Goal: Task Accomplishment & Management: Use online tool/utility

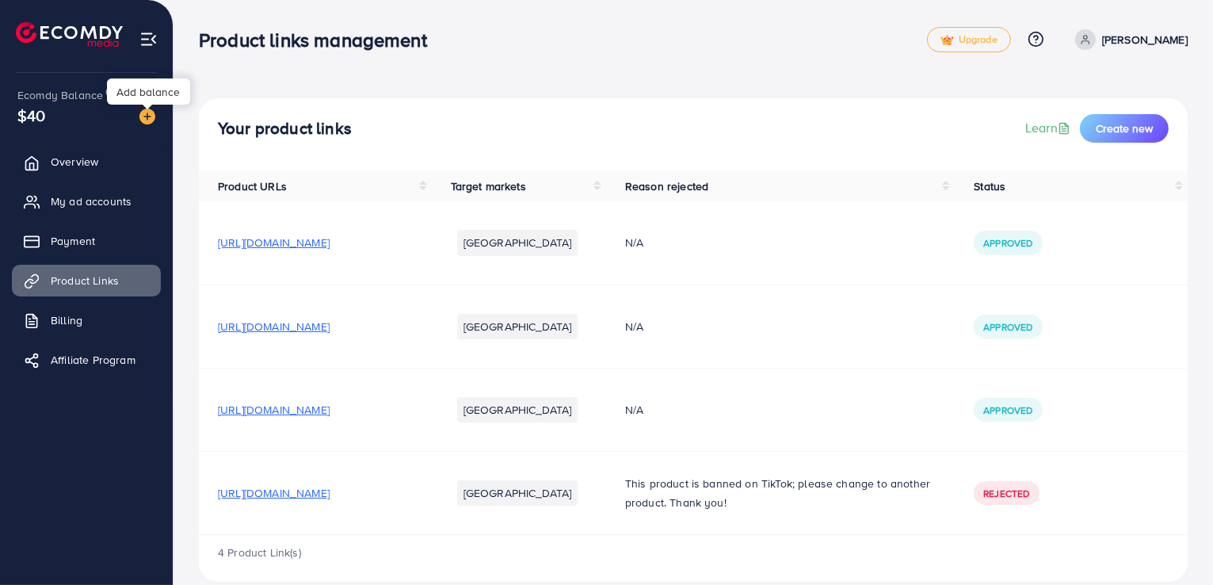
click at [141, 112] on img at bounding box center [147, 117] width 16 height 16
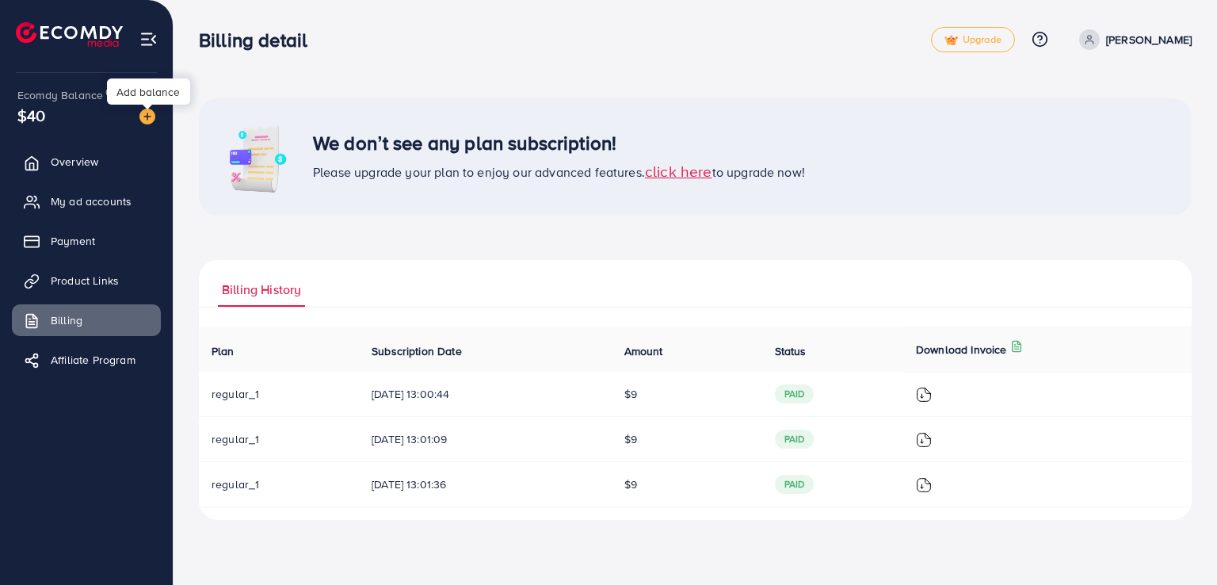
click at [141, 112] on img at bounding box center [147, 117] width 16 height 16
click at [81, 239] on span "Payment" at bounding box center [77, 241] width 44 height 16
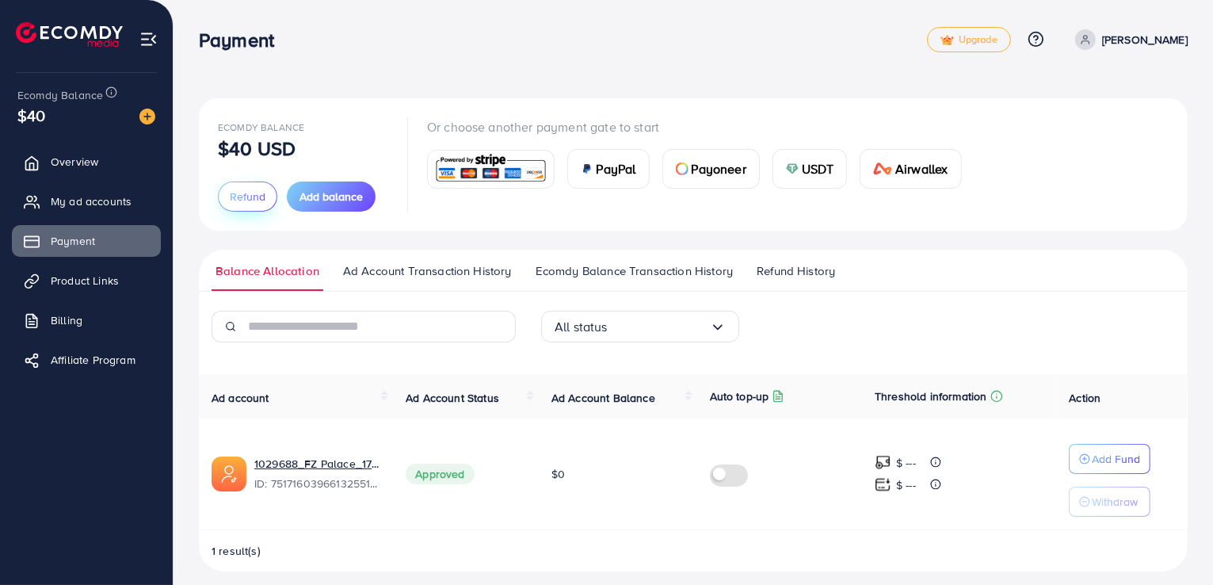
click at [254, 190] on span "Refund" at bounding box center [248, 197] width 36 height 16
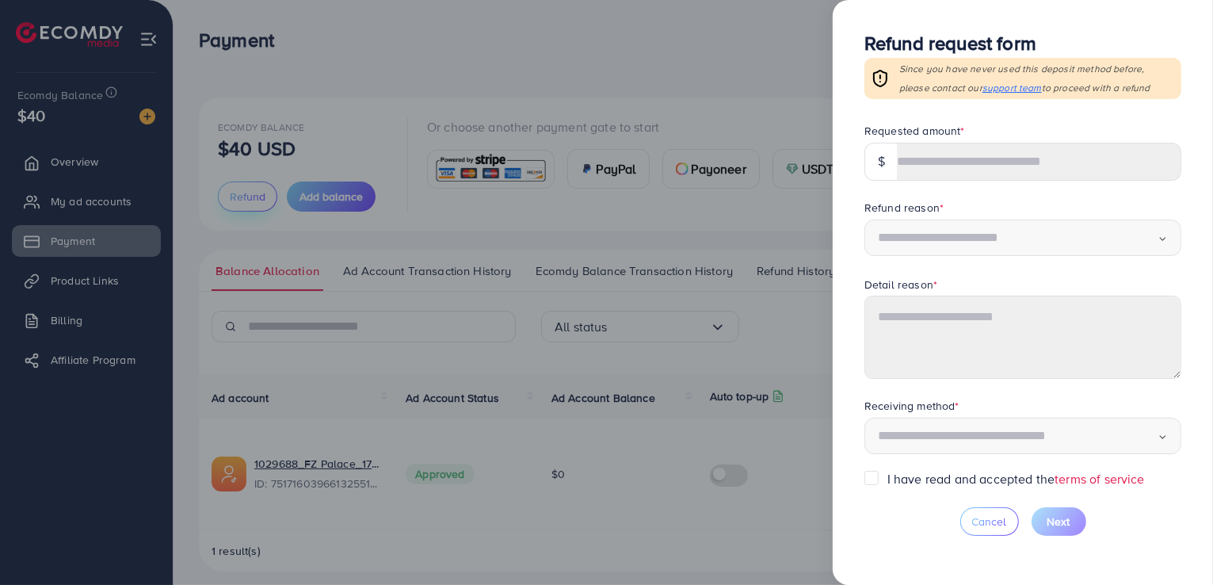
click at [254, 190] on div at bounding box center [606, 292] width 1213 height 585
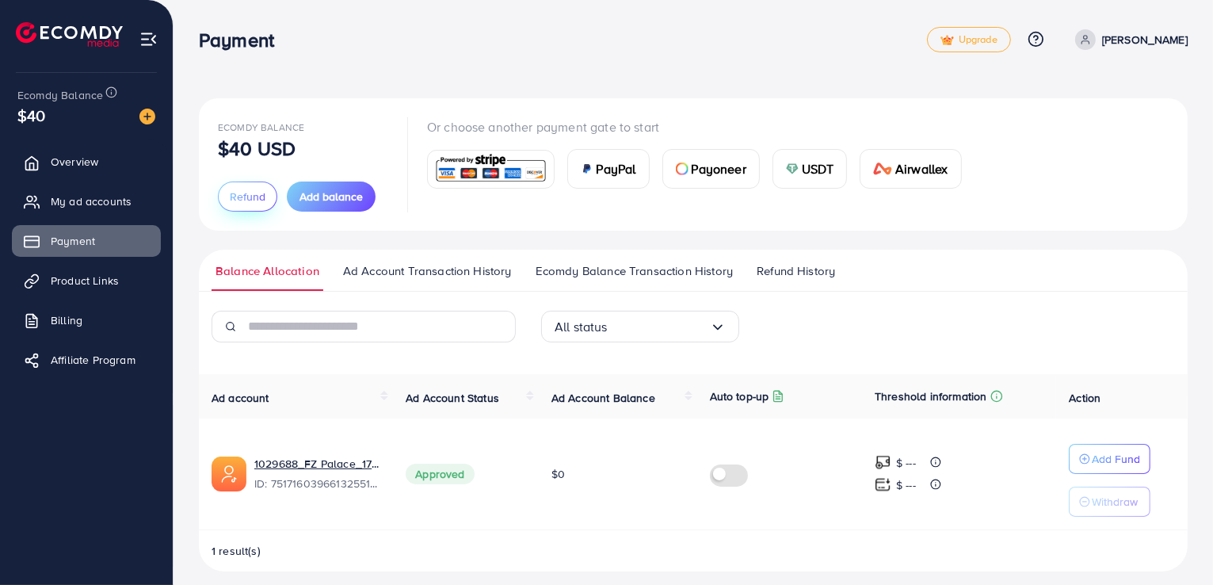
click at [254, 190] on span "Refund" at bounding box center [248, 197] width 36 height 16
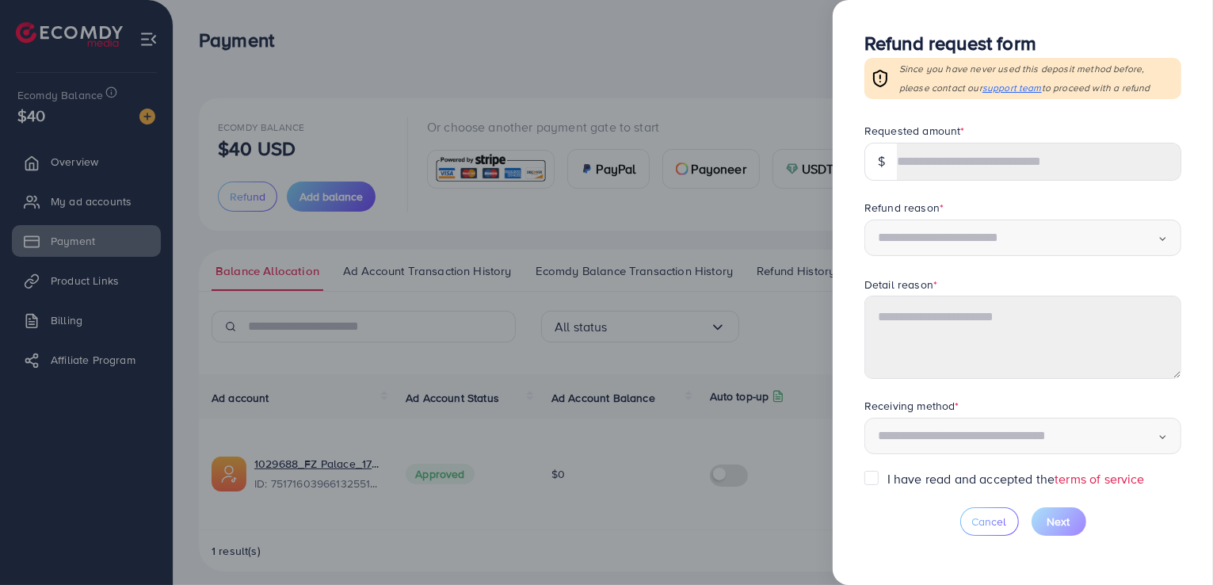
click at [887, 480] on label "I have read and accepted the terms of service" at bounding box center [1016, 479] width 258 height 18
click at [1131, 250] on div "Loading..." at bounding box center [1023, 237] width 317 height 37
click at [989, 90] on span "support team" at bounding box center [1012, 87] width 59 height 13
